Goal: Information Seeking & Learning: Learn about a topic

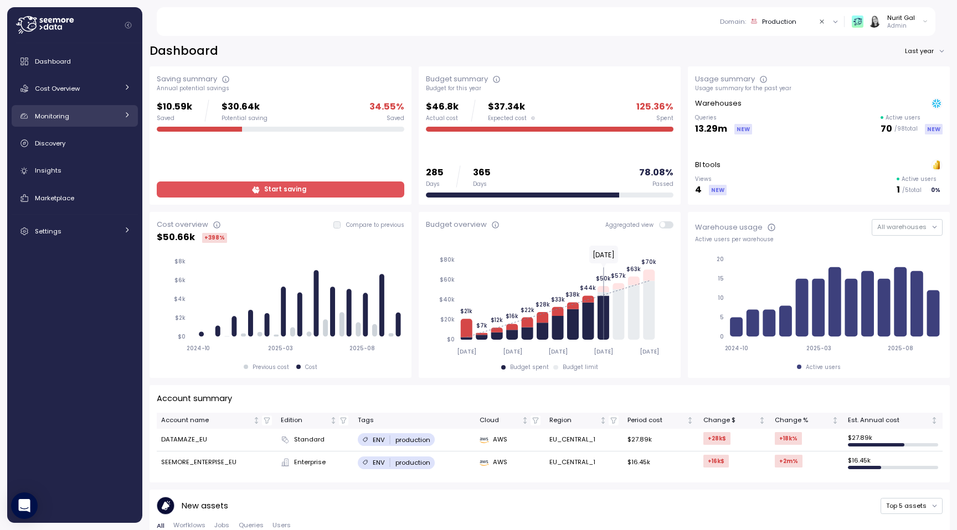
click at [72, 111] on div "Monitoring" at bounding box center [76, 116] width 83 height 11
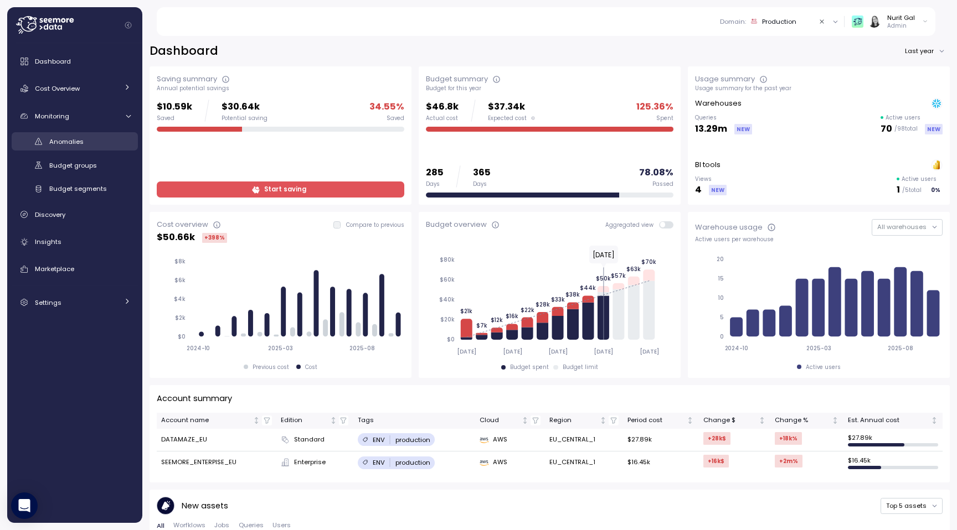
click at [73, 138] on span "Anomalies" at bounding box center [66, 141] width 34 height 9
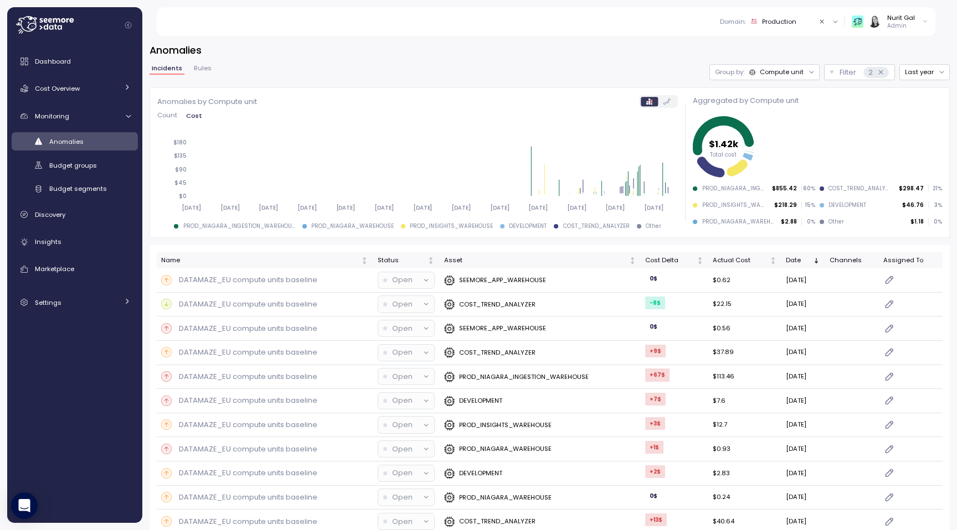
click at [663, 102] on icon at bounding box center [666, 102] width 7 height 6
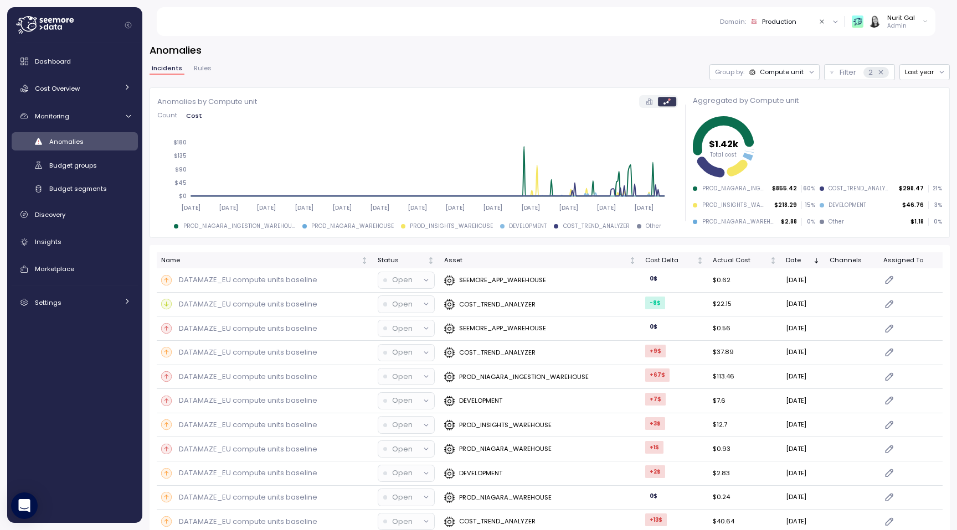
click at [648, 104] on icon at bounding box center [649, 102] width 6 height 6
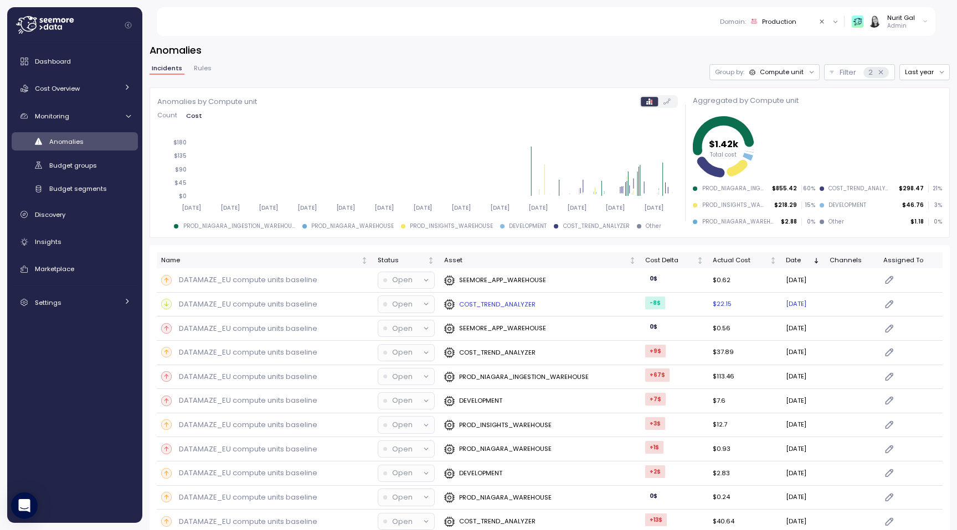
click at [519, 295] on td "COST_TREND_ANALYZER" at bounding box center [539, 305] width 201 height 24
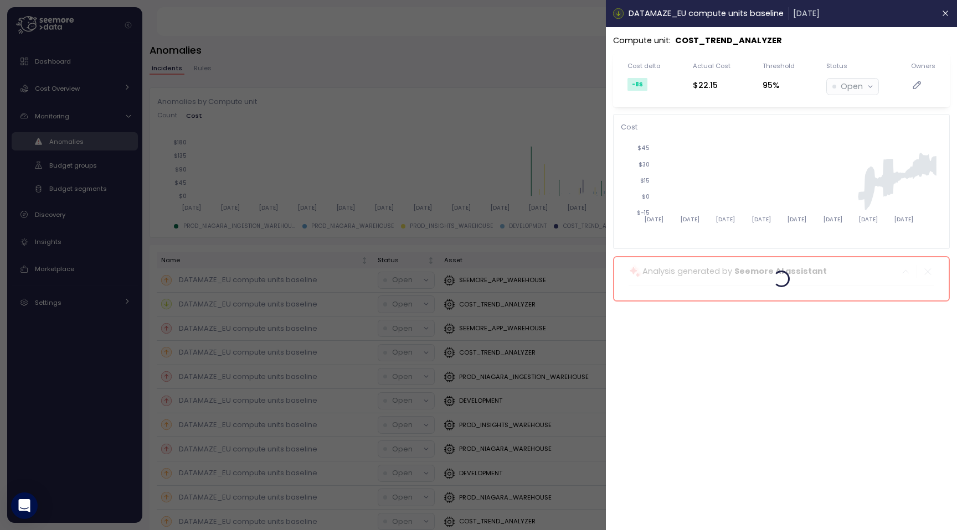
click at [490, 164] on div at bounding box center [478, 265] width 957 height 530
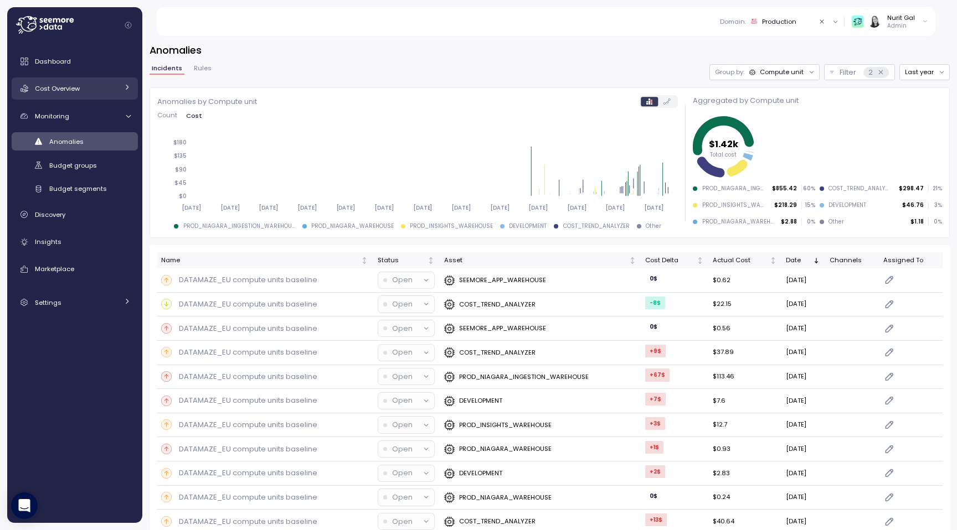
click at [78, 82] on link "Cost Overview" at bounding box center [75, 89] width 126 height 22
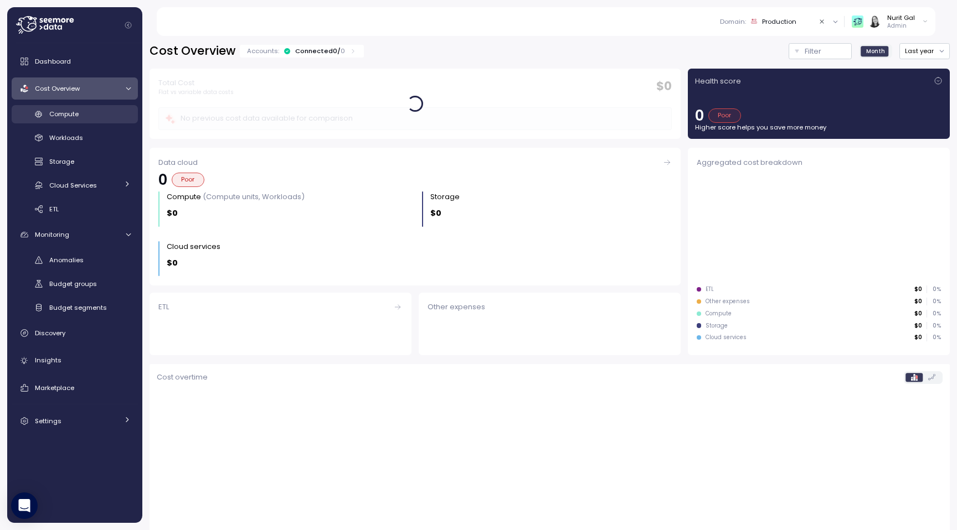
click at [78, 116] on span "Compute" at bounding box center [63, 114] width 29 height 9
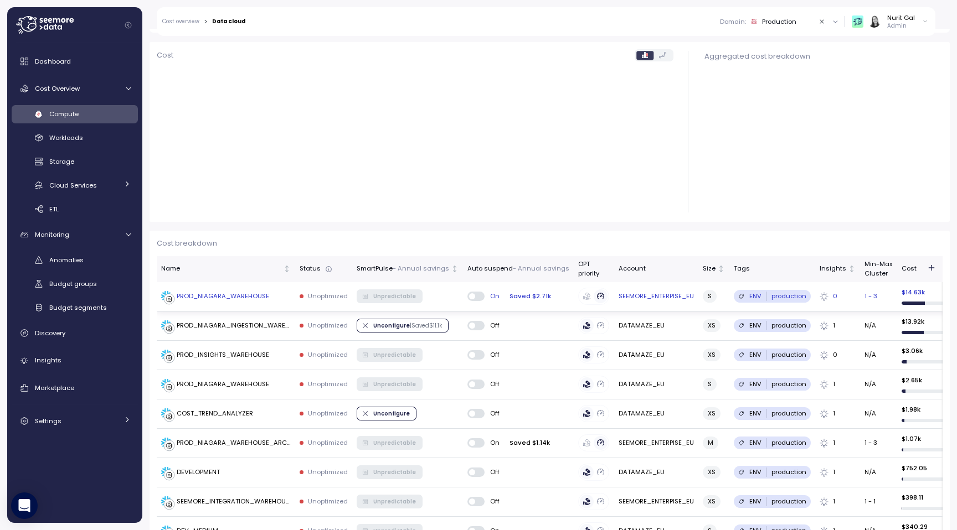
scroll to position [151, 0]
